Goal: Transaction & Acquisition: Download file/media

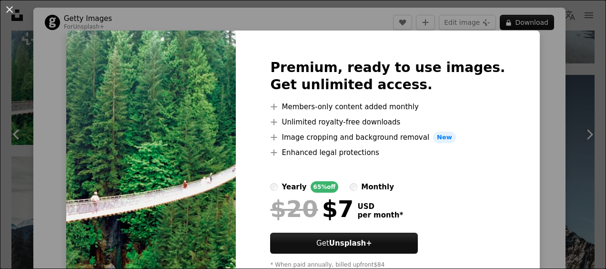
scroll to position [37, 0]
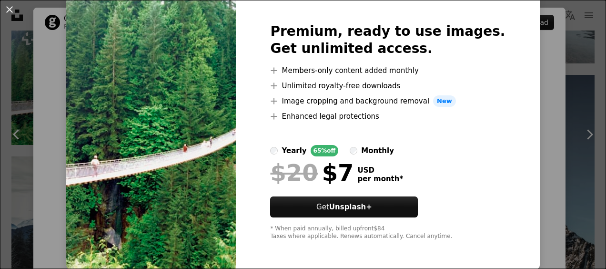
click at [216, 63] on img at bounding box center [151, 131] width 170 height 274
click at [256, 124] on div "Premium, ready to use images. Get unlimited access. A plus sign Members-only co…" at bounding box center [387, 131] width 303 height 274
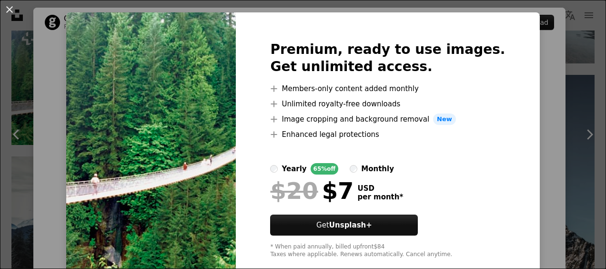
scroll to position [0, 0]
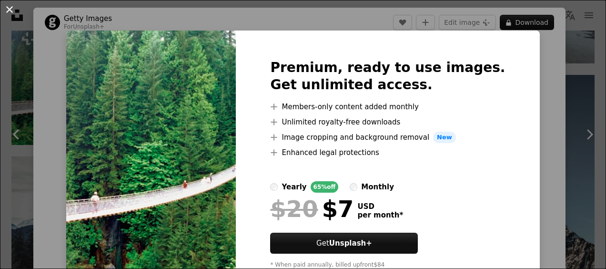
click at [11, 10] on button "An X shape" at bounding box center [9, 9] width 11 height 11
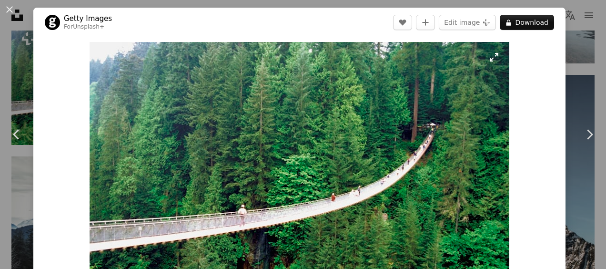
click at [491, 58] on img "Zoom in on this image" at bounding box center [300, 180] width 420 height 277
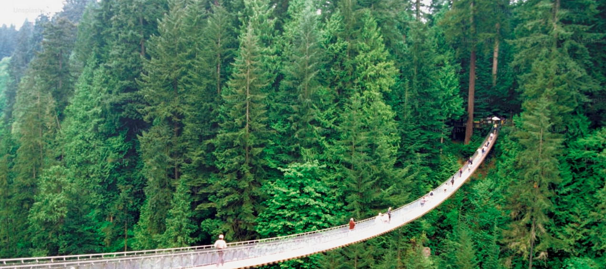
scroll to position [61, 0]
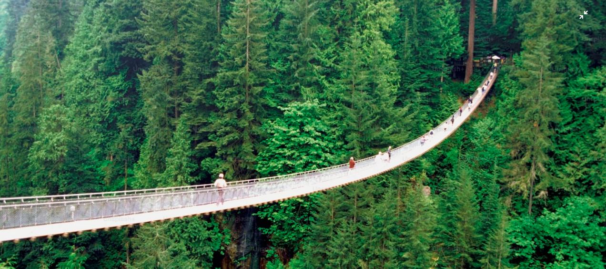
click at [574, 17] on img "Zoom out on this image" at bounding box center [303, 139] width 607 height 400
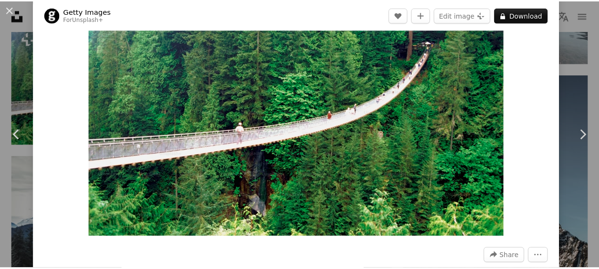
scroll to position [59, 0]
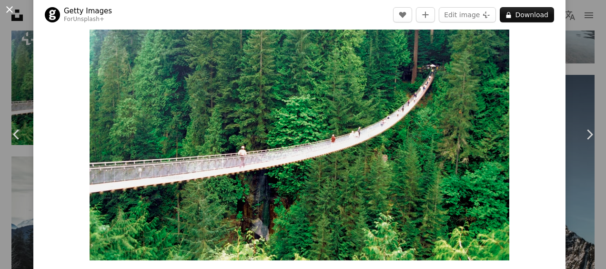
click at [10, 10] on button "An X shape" at bounding box center [9, 9] width 11 height 11
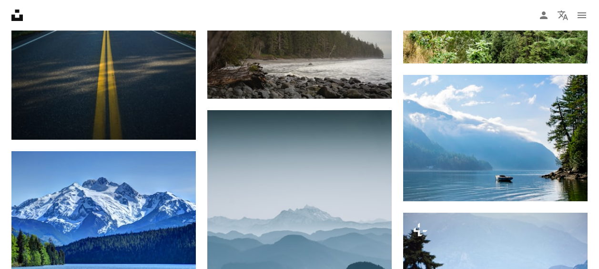
scroll to position [2811, 0]
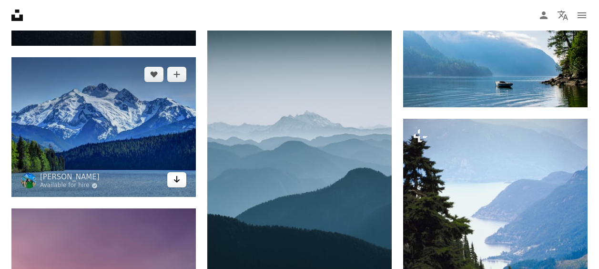
click at [178, 179] on icon "Arrow pointing down" at bounding box center [177, 178] width 8 height 11
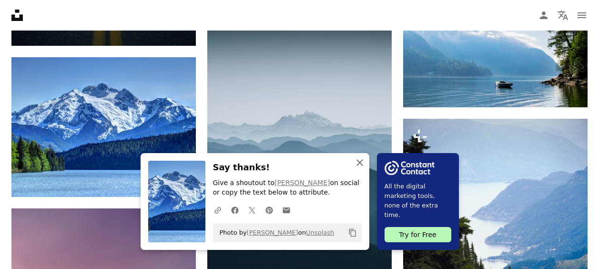
click at [359, 163] on icon "button" at bounding box center [359, 162] width 7 height 7
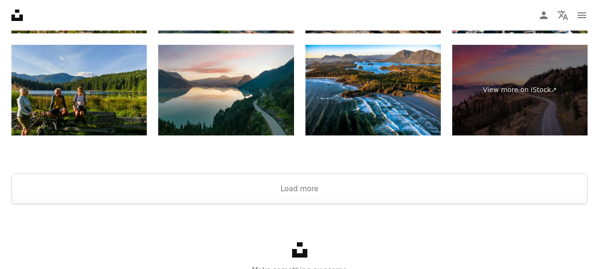
scroll to position [3466, 0]
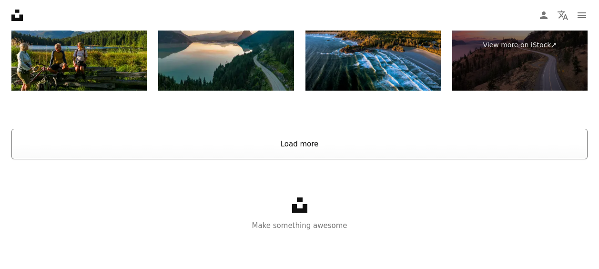
click at [309, 143] on button "Load more" at bounding box center [299, 144] width 576 height 30
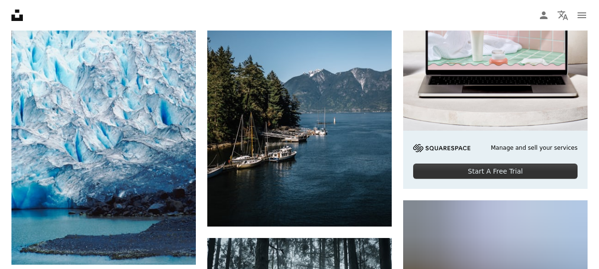
scroll to position [4085, 0]
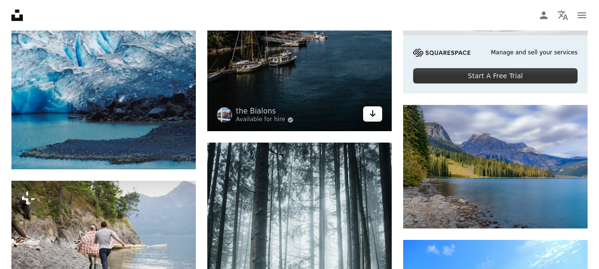
click at [377, 114] on link "Arrow pointing down" at bounding box center [372, 113] width 19 height 15
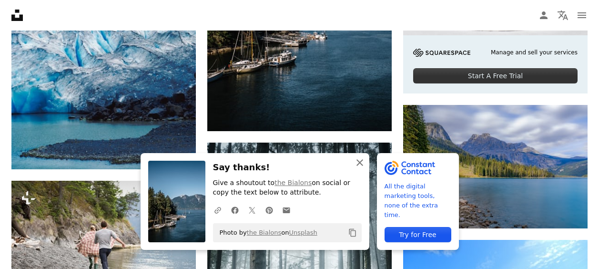
click at [361, 160] on icon "An X shape" at bounding box center [359, 162] width 11 height 11
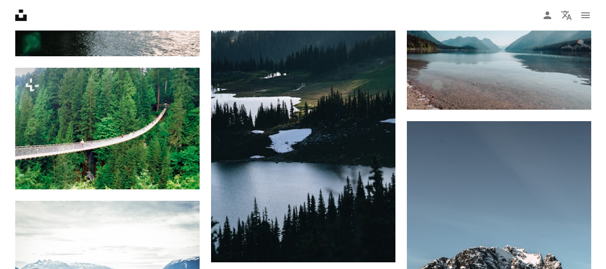
scroll to position [1418, 0]
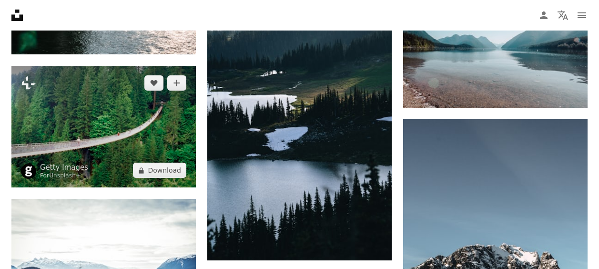
click at [107, 101] on img at bounding box center [103, 126] width 184 height 121
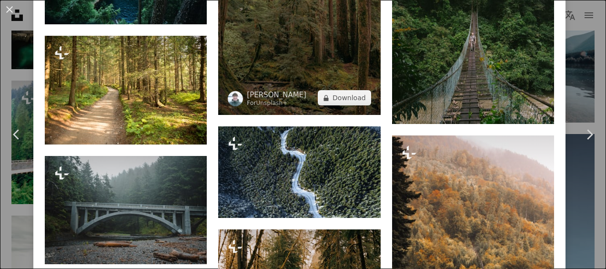
scroll to position [1294, 0]
